Goal: Transaction & Acquisition: Book appointment/travel/reservation

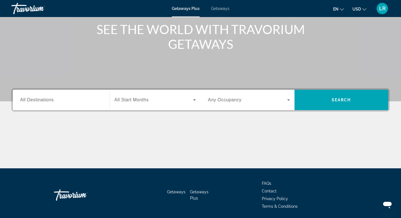
scroll to position [75, 0]
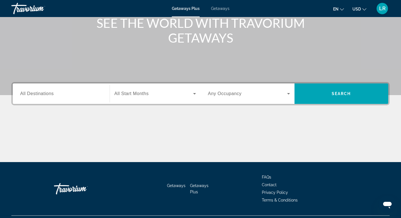
click at [73, 95] on input "Destination All Destinations" at bounding box center [61, 93] width 82 height 7
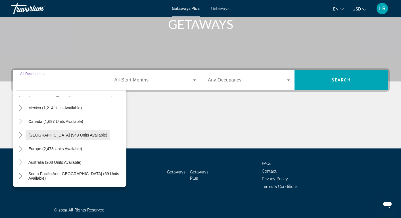
scroll to position [26, 0]
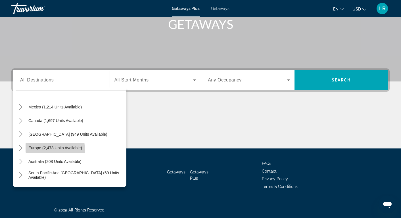
click at [54, 149] on span "Europe (2,478 units available)" at bounding box center [55, 148] width 54 height 5
type input "**********"
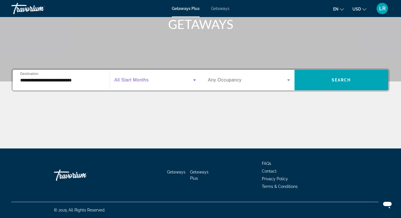
click at [158, 80] on span "Search widget" at bounding box center [153, 80] width 79 height 7
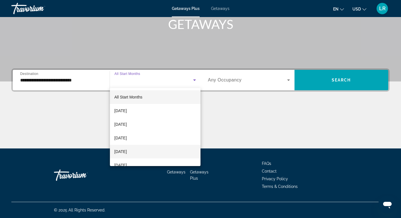
click at [127, 151] on span "[DATE]" at bounding box center [120, 151] width 12 height 7
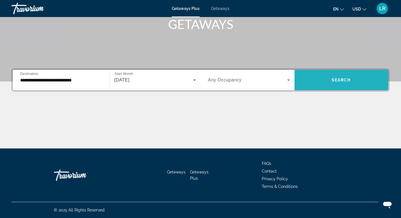
click at [311, 80] on span "Search widget" at bounding box center [341, 80] width 94 height 14
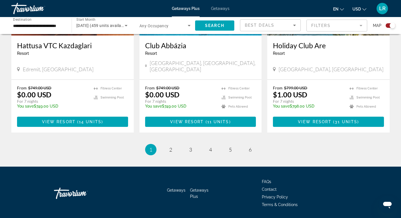
scroll to position [885, 0]
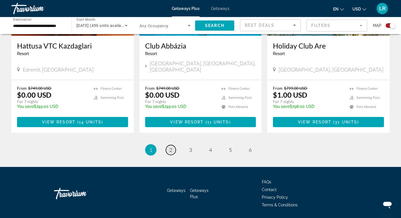
click at [169, 147] on span "2" at bounding box center [170, 150] width 3 height 6
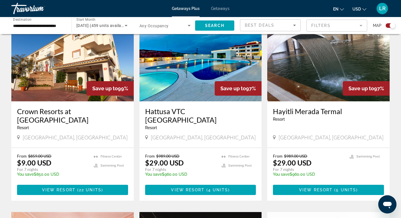
scroll to position [219, 0]
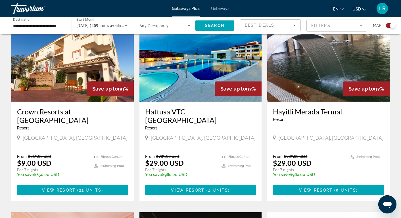
click at [109, 73] on img "Main content" at bounding box center [72, 56] width 122 height 91
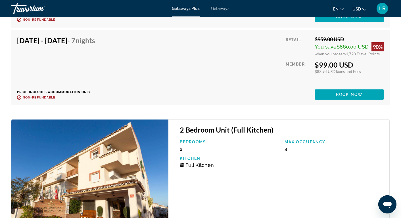
scroll to position [1746, 0]
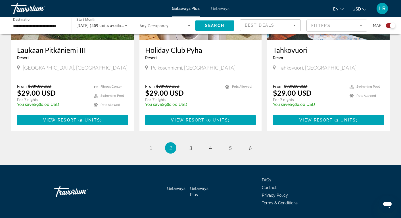
scroll to position [876, 0]
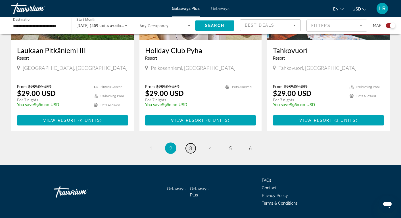
click at [188, 143] on link "page 3" at bounding box center [191, 148] width 10 height 10
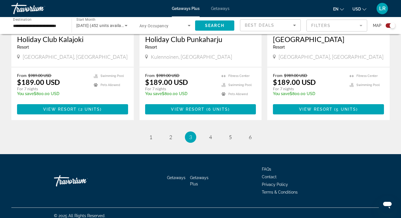
scroll to position [876, 0]
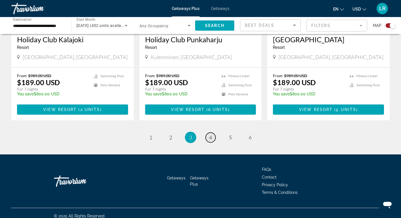
click at [209, 134] on span "4" at bounding box center [210, 137] width 3 height 6
